Goal: Register for event/course

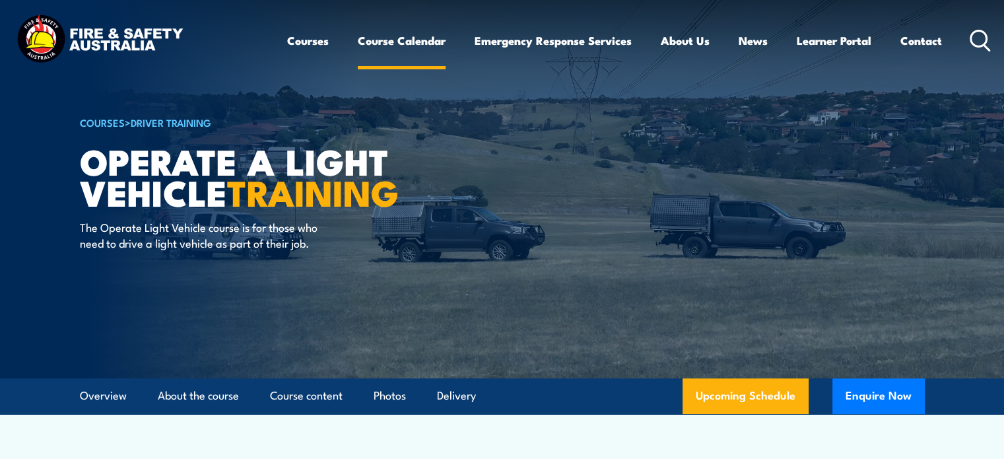
click at [399, 44] on link "Course Calendar" at bounding box center [402, 40] width 88 height 35
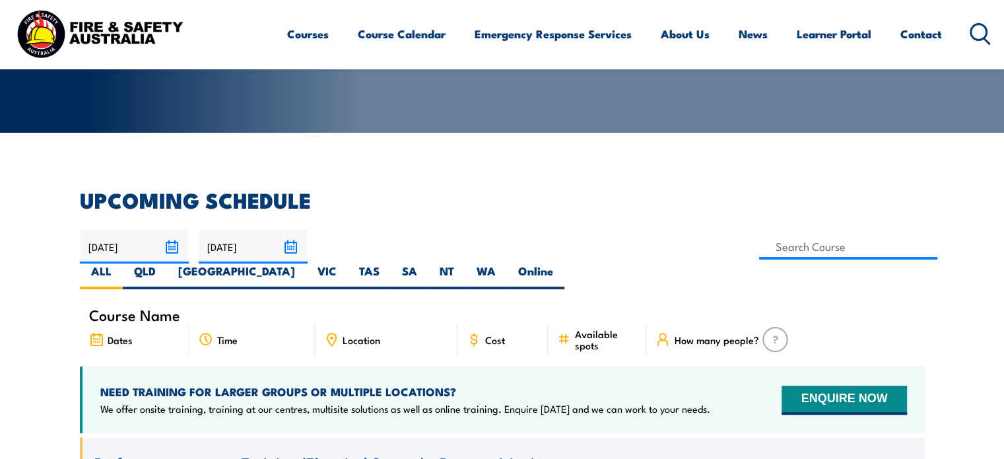
scroll to position [193, 0]
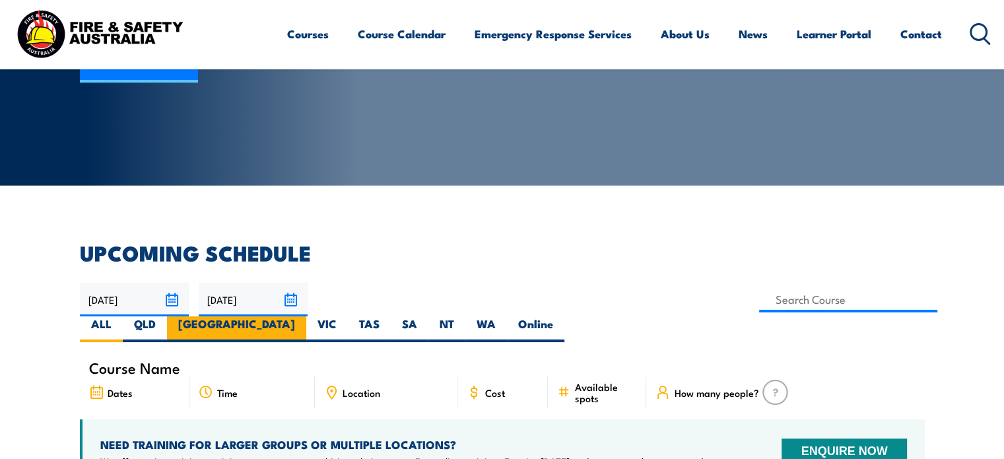
click at [306, 316] on label "[GEOGRAPHIC_DATA]" at bounding box center [236, 329] width 139 height 26
click at [304, 316] on input "[GEOGRAPHIC_DATA]" at bounding box center [299, 320] width 9 height 9
radio input "true"
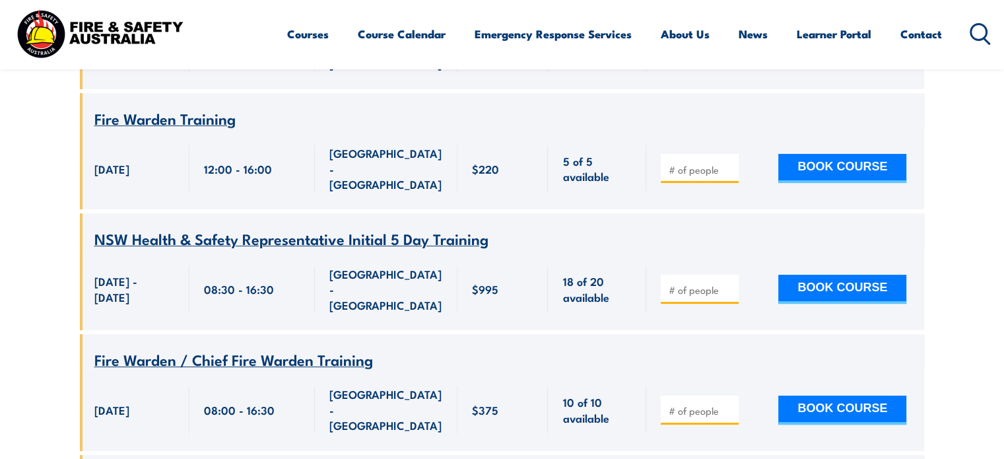
scroll to position [5214, 0]
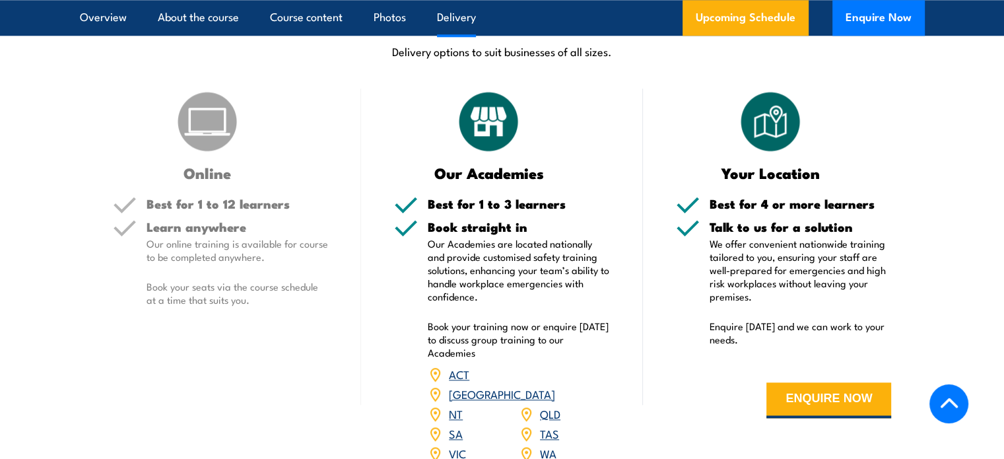
scroll to position [1470, 0]
click at [555, 385] on link "[GEOGRAPHIC_DATA]" at bounding box center [502, 393] width 106 height 16
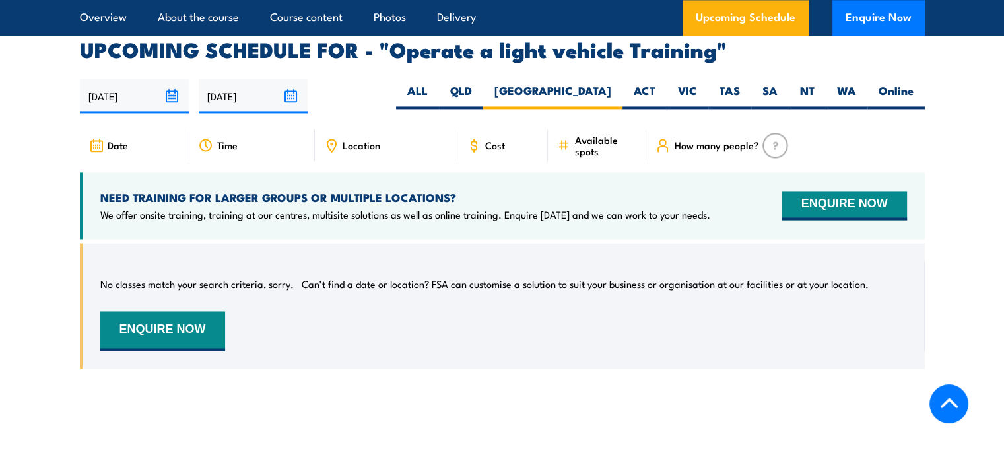
scroll to position [1986, 0]
